Goal: Understand process/instructions: Learn how to perform a task or action

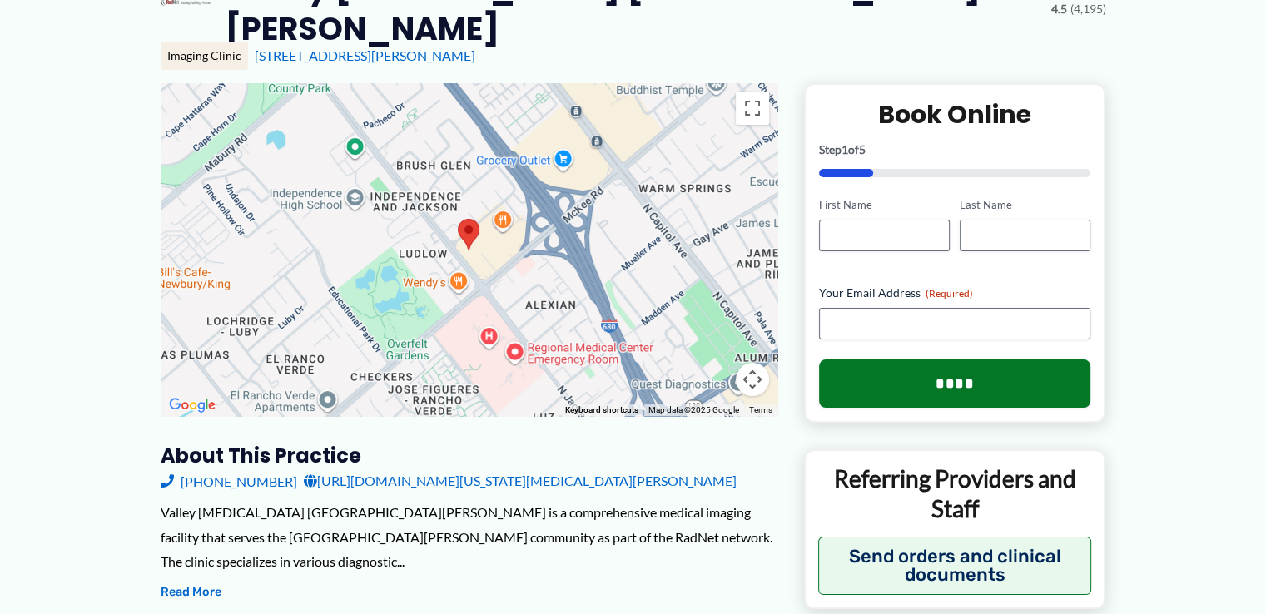
scroll to position [188, 0]
click at [882, 224] on input "First Name" at bounding box center [884, 237] width 131 height 32
type input "***"
click at [1022, 221] on input "Last Name" at bounding box center [1024, 237] width 131 height 32
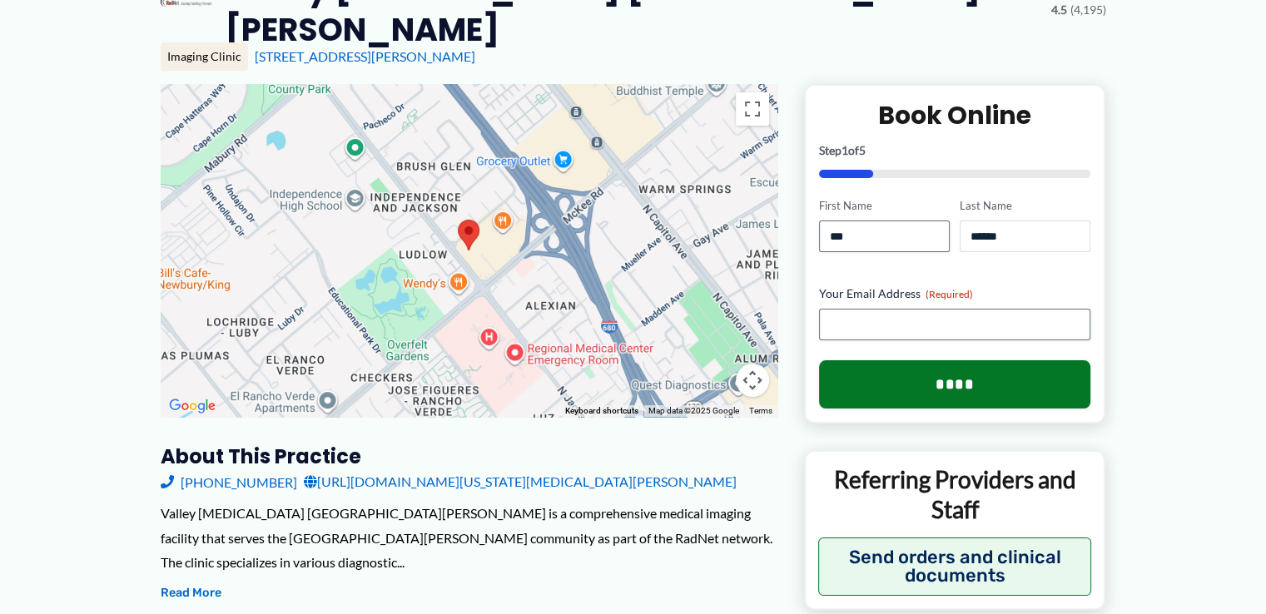
type input "******"
click at [994, 313] on input "Your Email Address (Required)" at bounding box center [955, 325] width 272 height 32
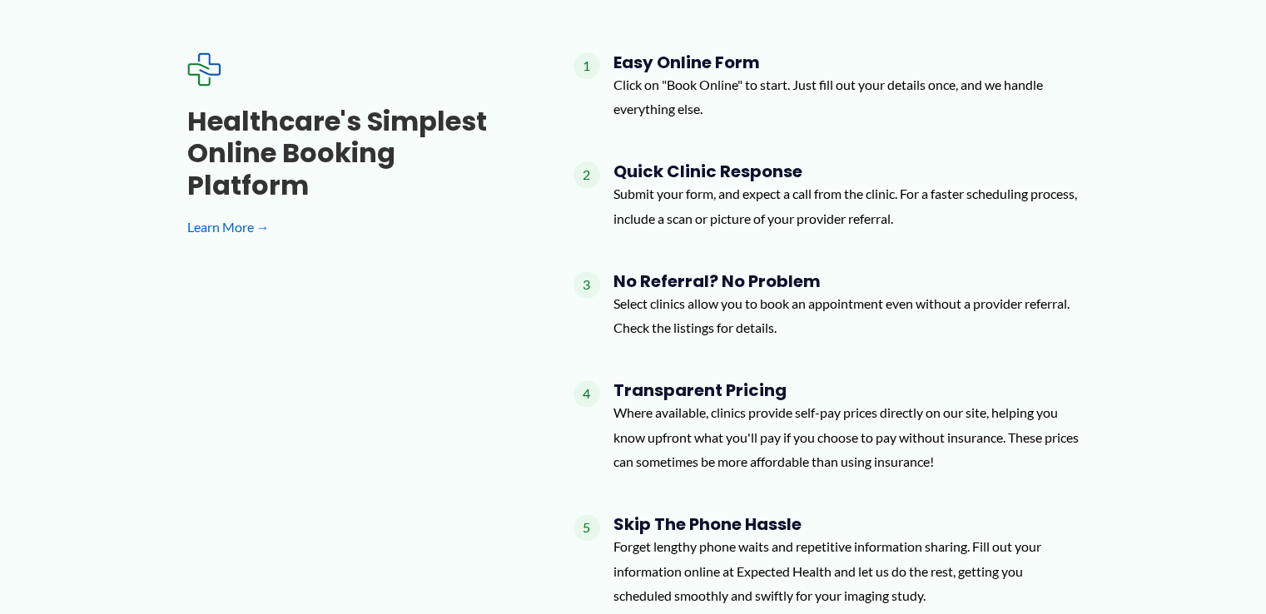
scroll to position [2216, 0]
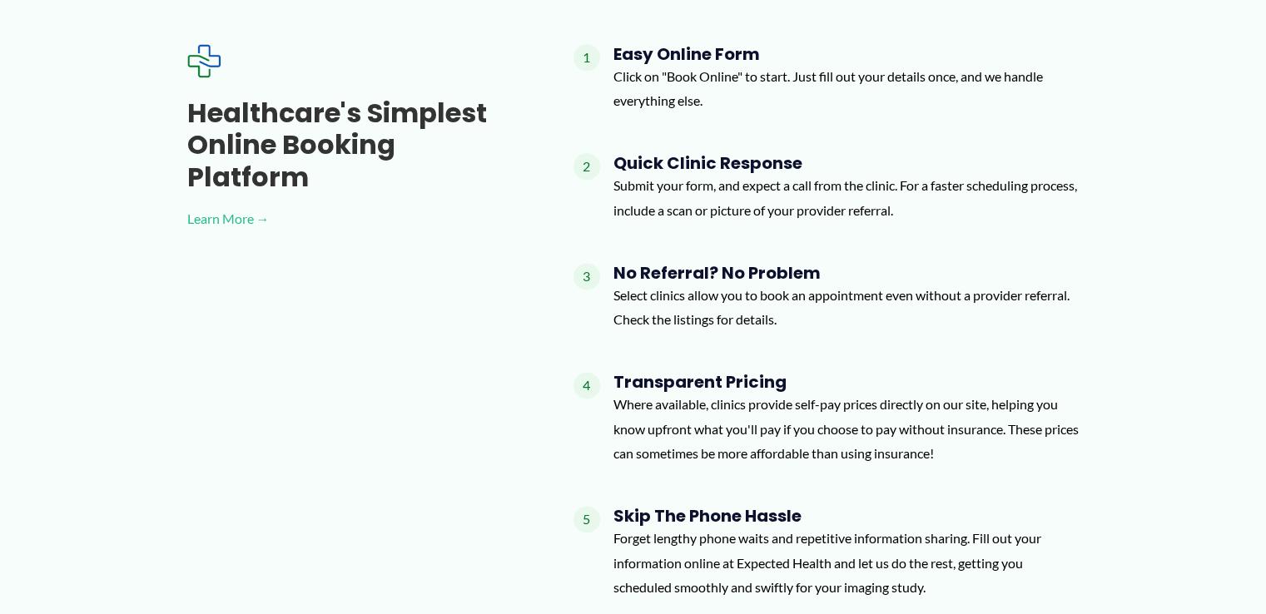
click at [230, 206] on link "Learn More →" at bounding box center [353, 218] width 333 height 25
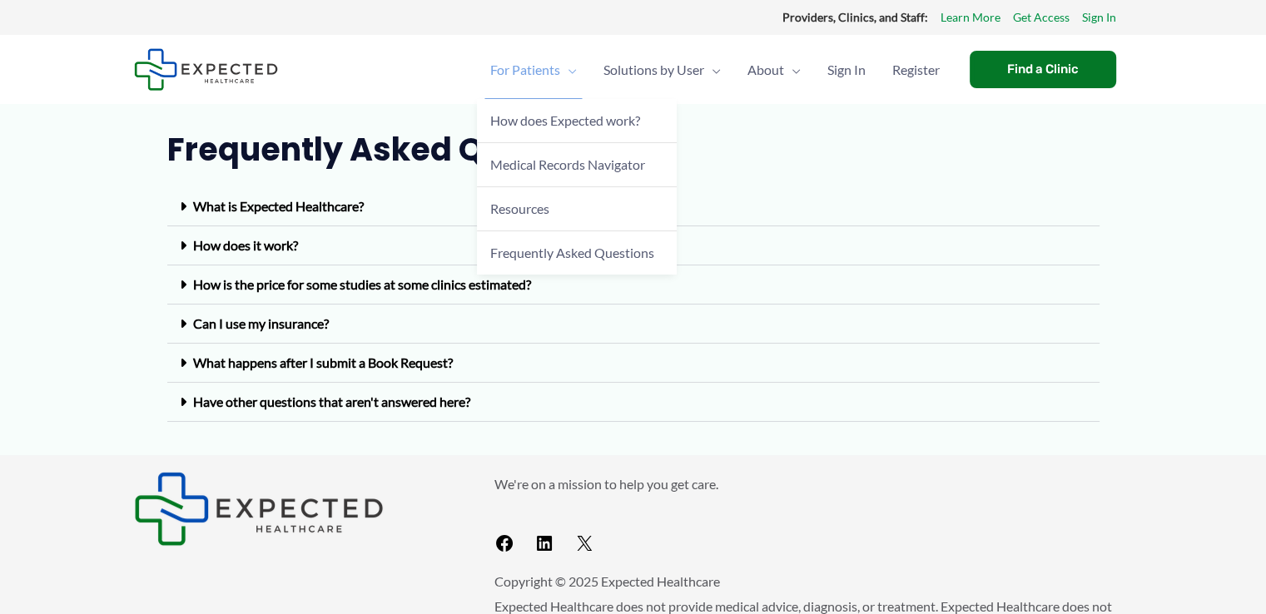
click at [521, 79] on span "For Patients" at bounding box center [525, 70] width 70 height 58
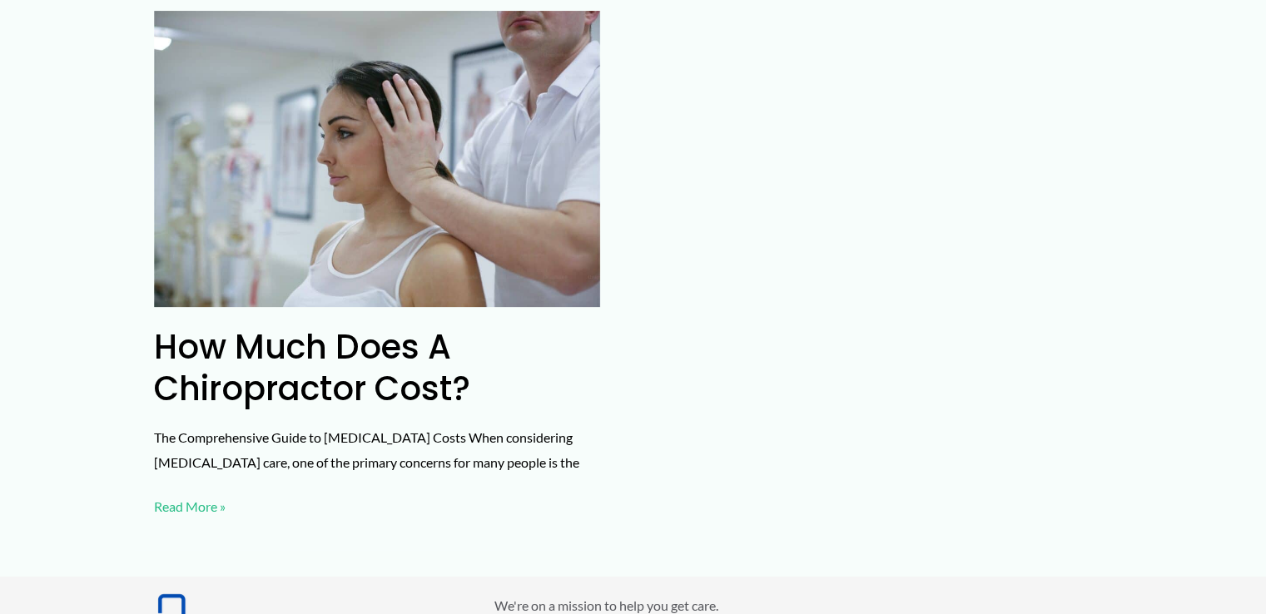
scroll to position [6734, 0]
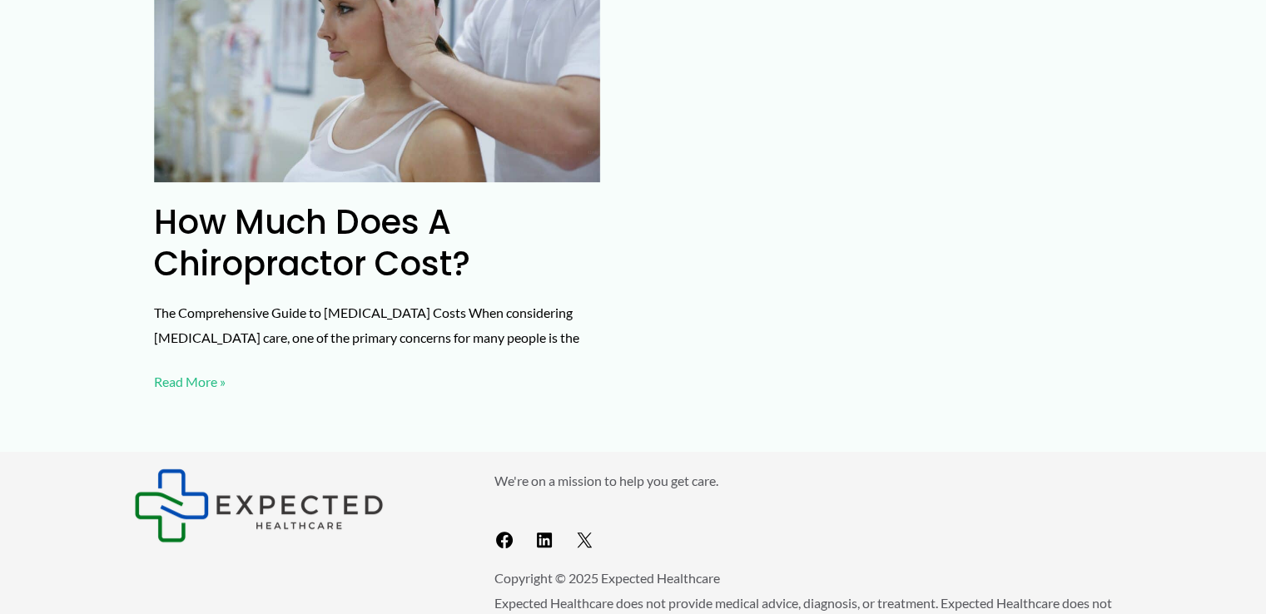
scroll to position [6928, 0]
